Goal: Task Accomplishment & Management: Manage account settings

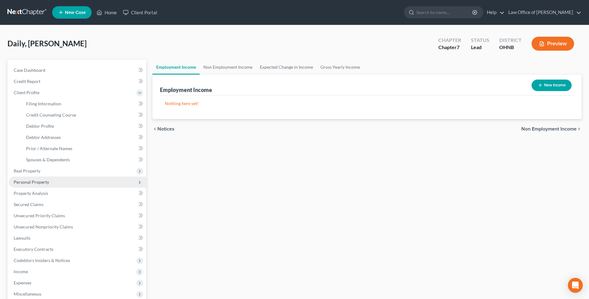
click at [37, 184] on span "Personal Property" at bounding box center [31, 181] width 35 height 5
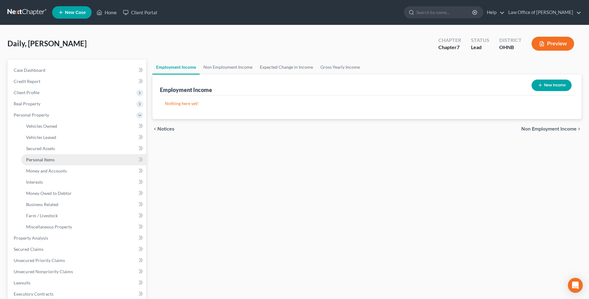
click at [55, 162] on span "Personal Items" at bounding box center [40, 159] width 29 height 5
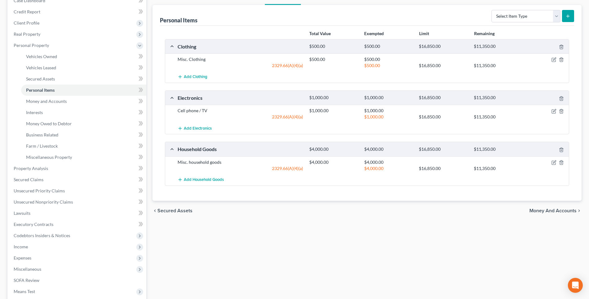
scroll to position [93, 0]
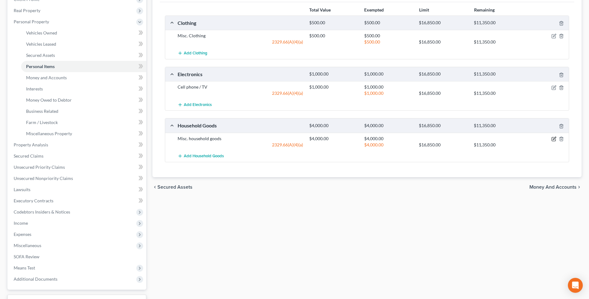
click at [551, 141] on icon "button" at bounding box center [553, 138] width 5 height 5
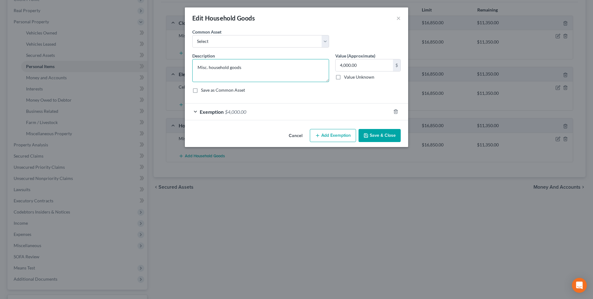
click at [249, 71] on textarea "Misc. household goods" at bounding box center [260, 70] width 137 height 23
type textarea "Misc. household goods, including one guitar"
click at [382, 142] on button "Save & Close" at bounding box center [380, 135] width 42 height 13
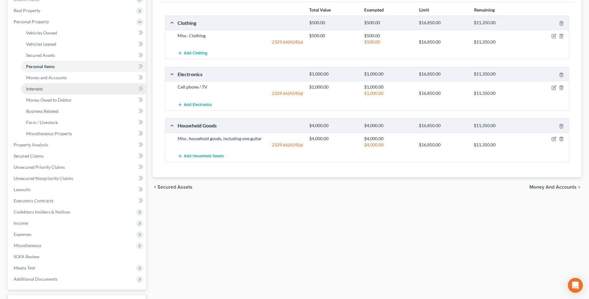
click at [36, 91] on span "Interests" at bounding box center [34, 88] width 17 height 5
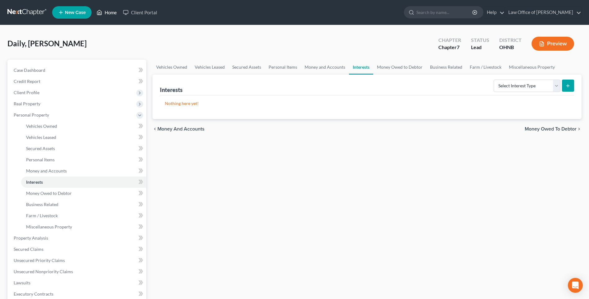
click at [116, 12] on link "Home" at bounding box center [106, 12] width 26 height 11
